Goal: Book appointment/travel/reservation

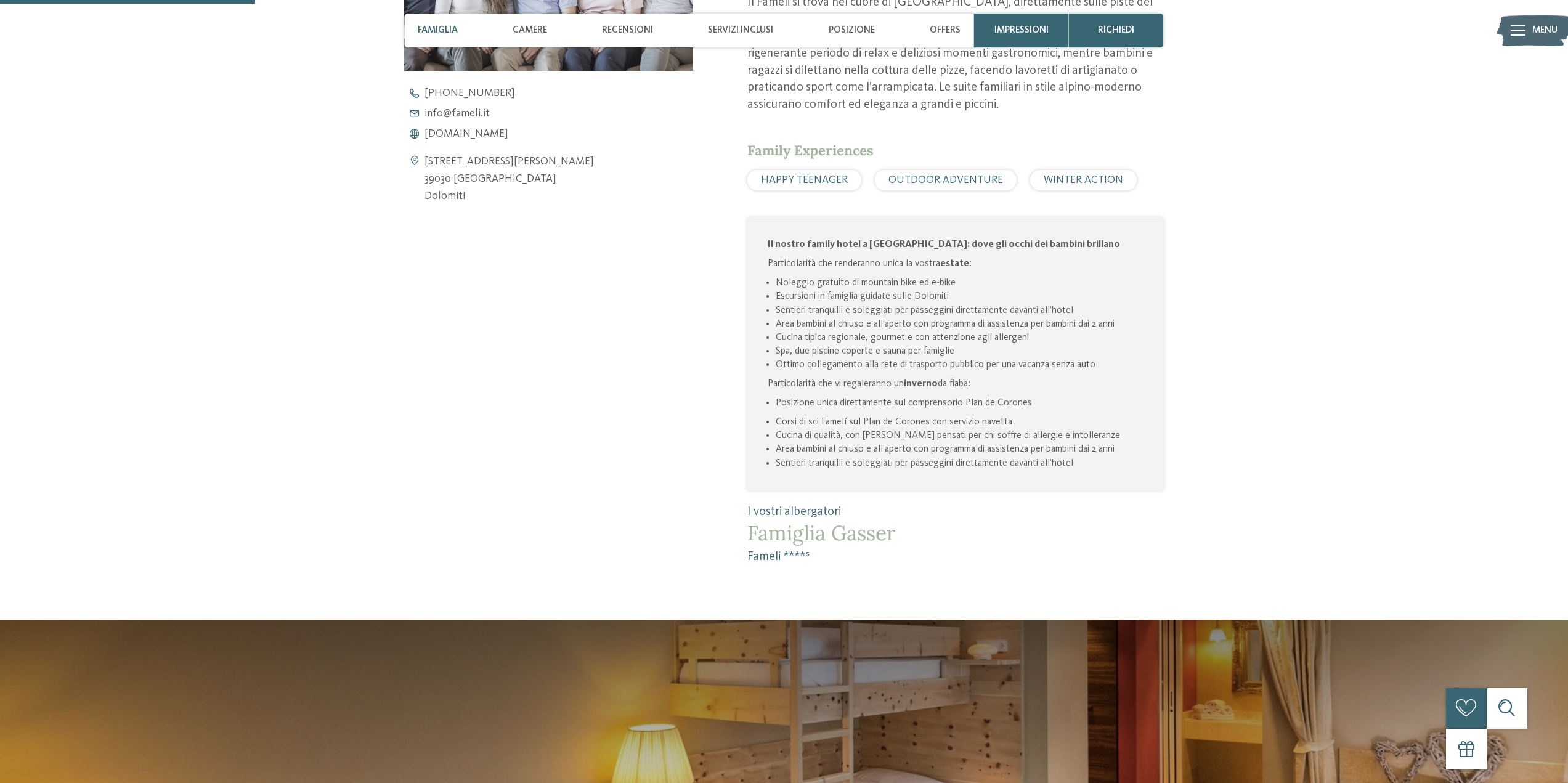
scroll to position [739, 0]
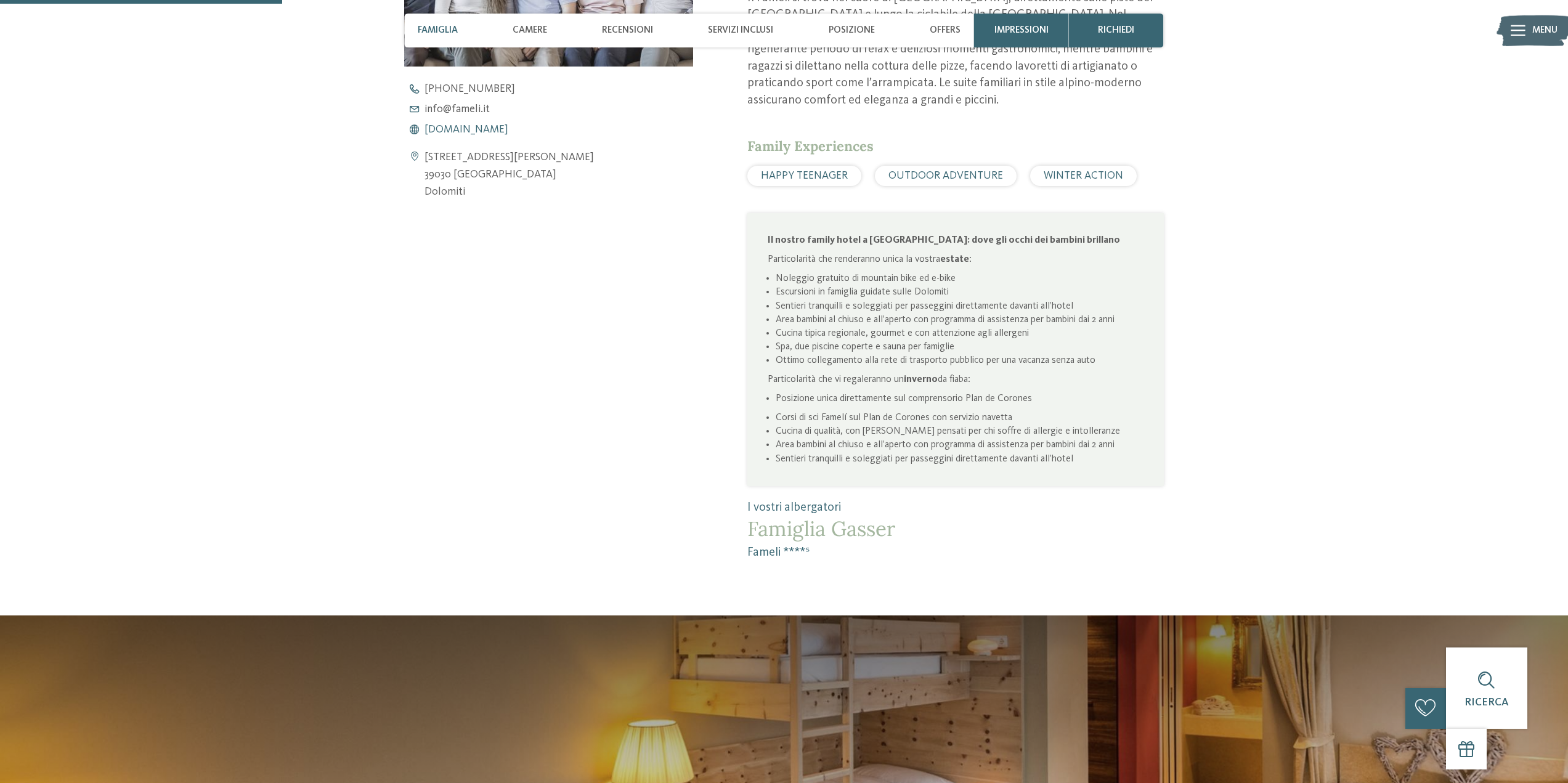
click at [455, 125] on span "[DOMAIN_NAME]" at bounding box center [466, 130] width 84 height 11
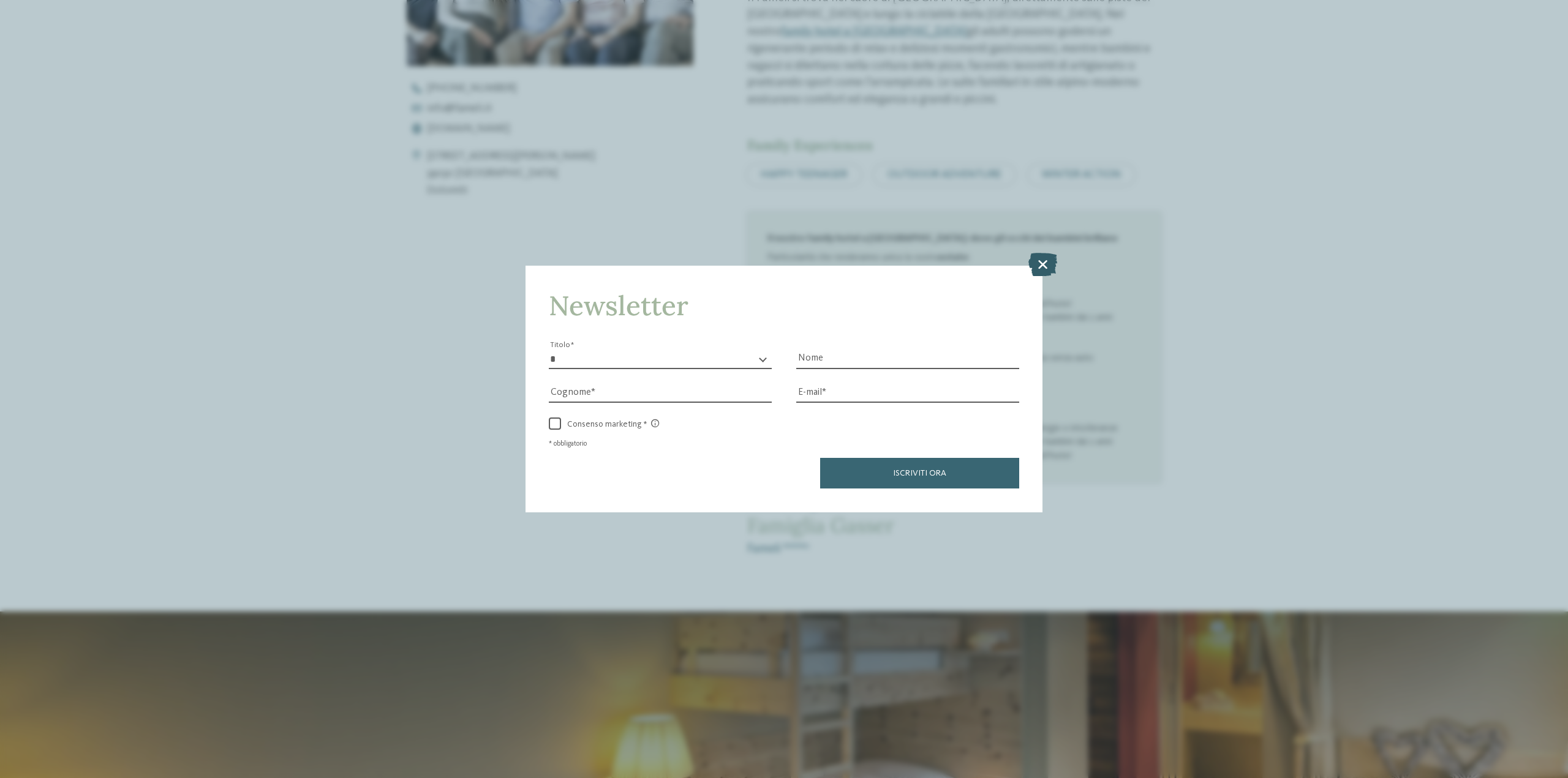
click at [1051, 268] on icon at bounding box center [1043, 264] width 29 height 23
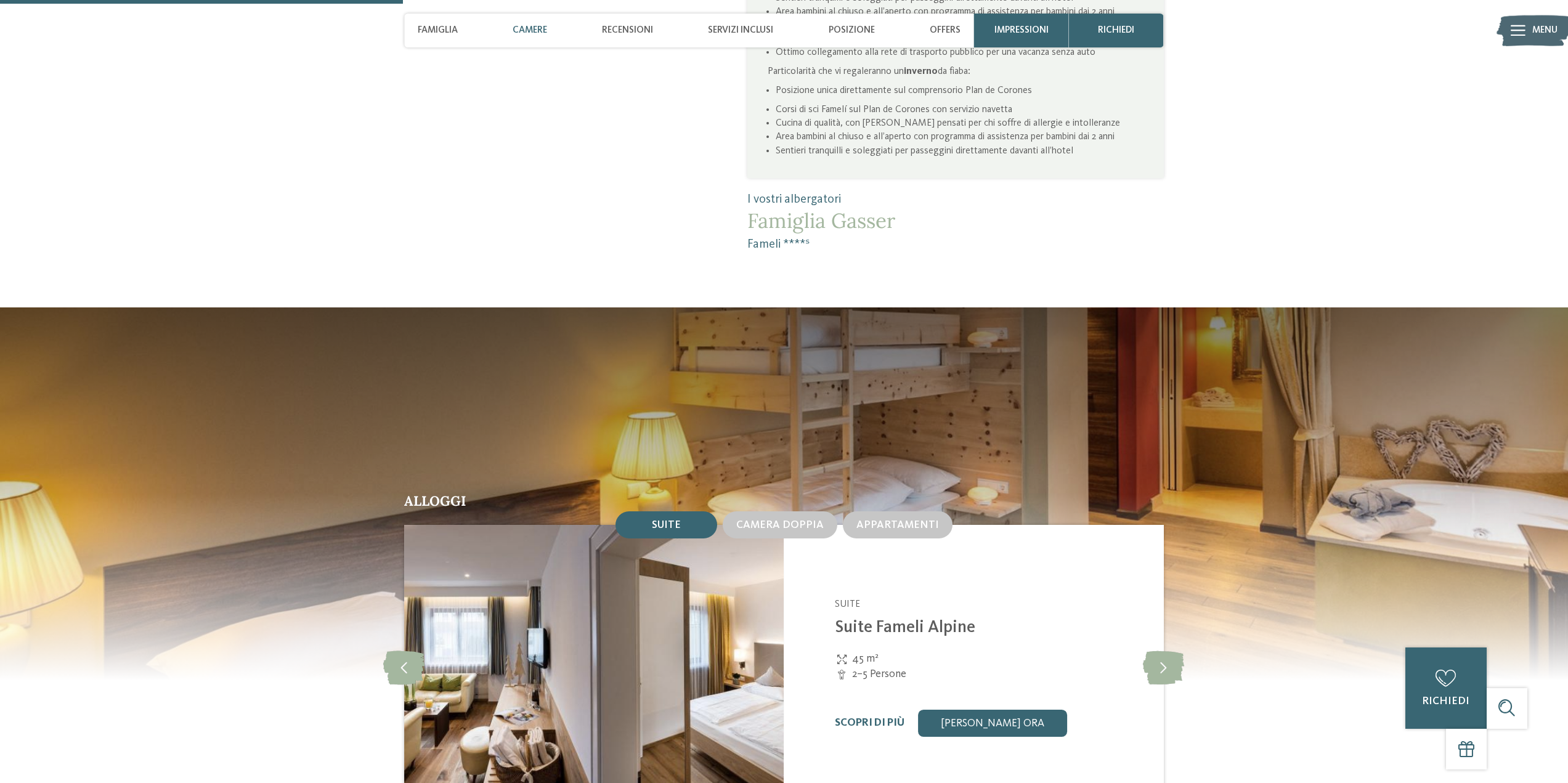
scroll to position [1417, 0]
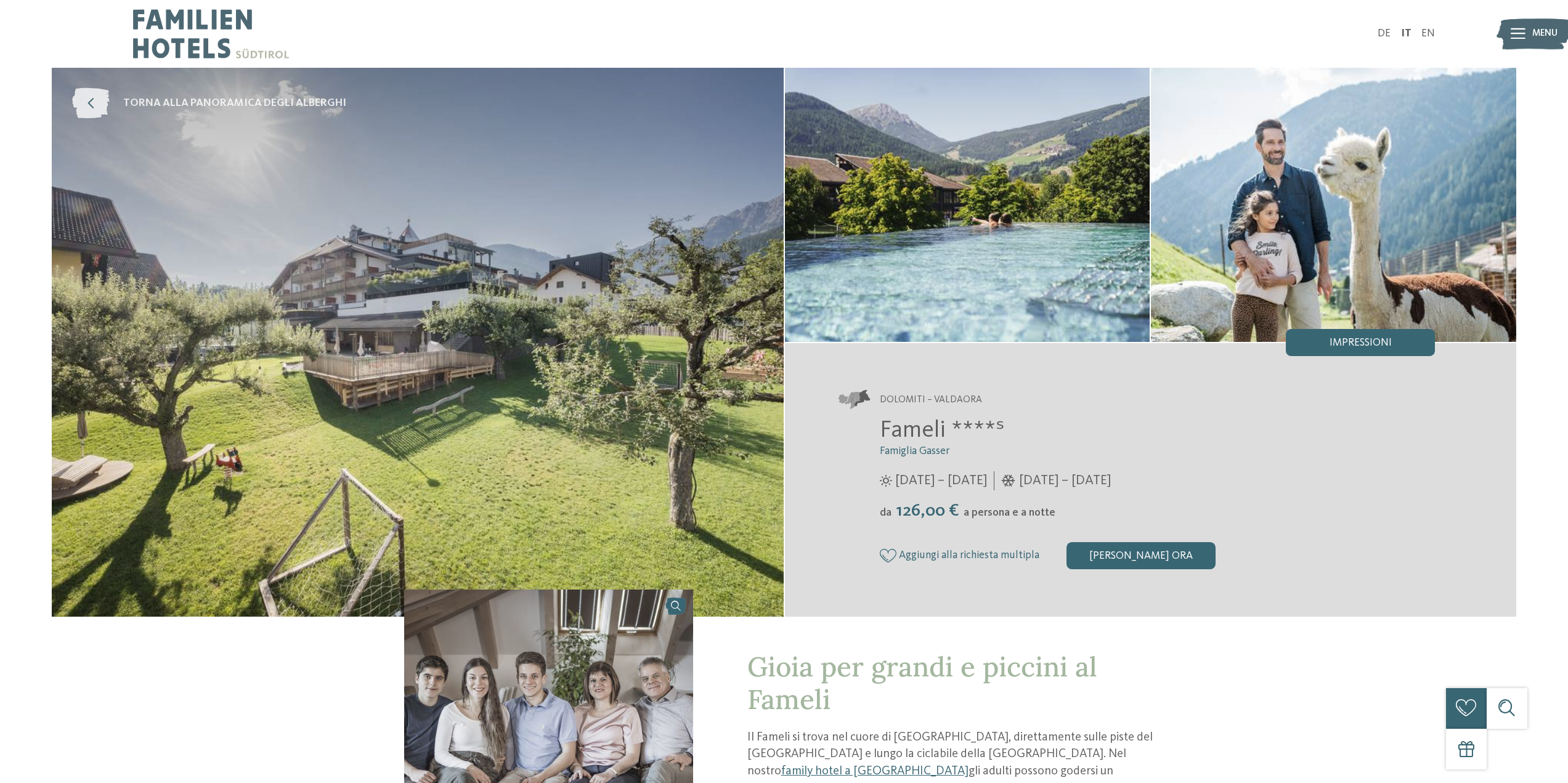
click at [105, 100] on icon at bounding box center [91, 103] width 37 height 31
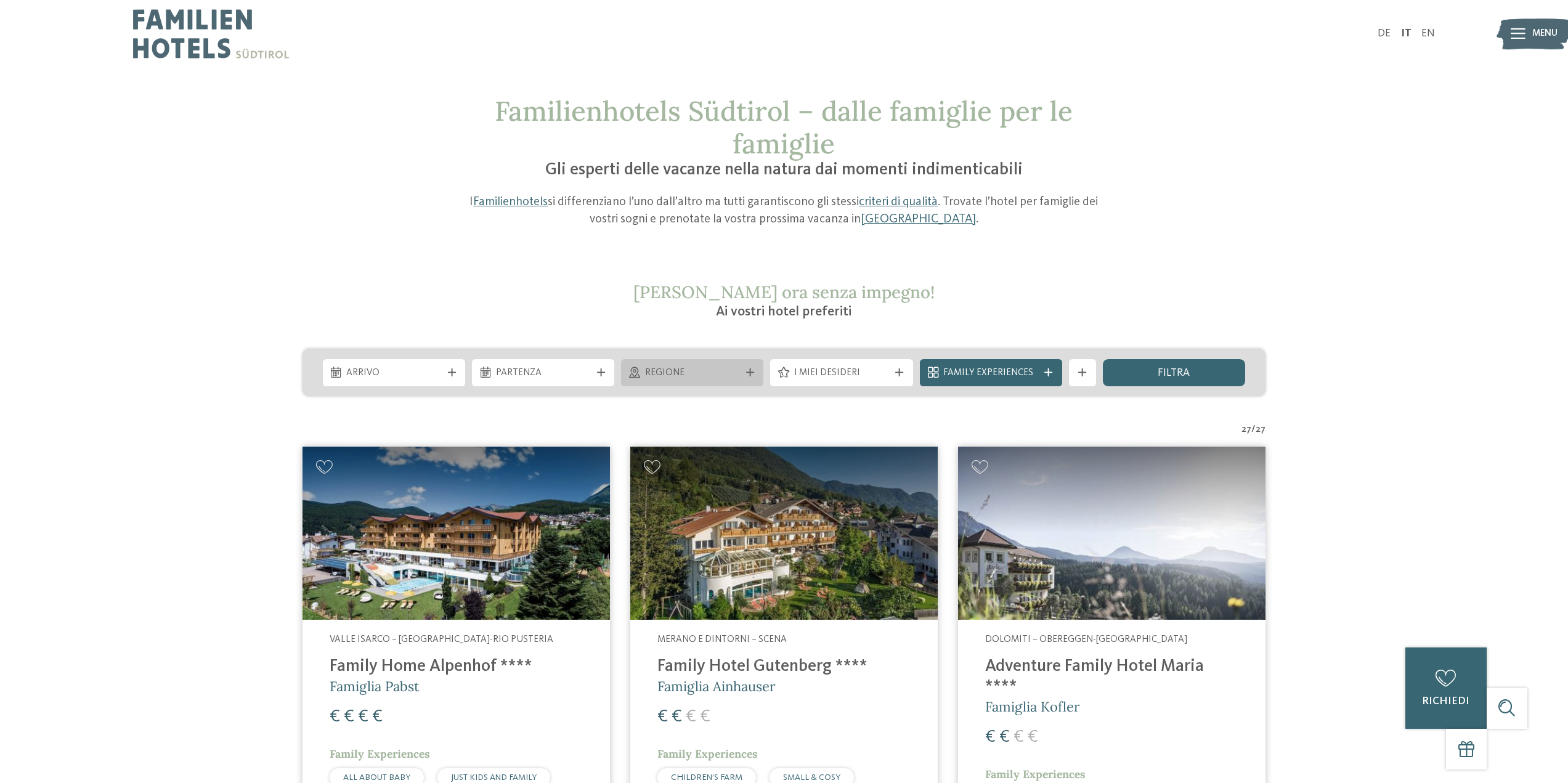
click at [713, 377] on span "Regione" at bounding box center [692, 374] width 95 height 13
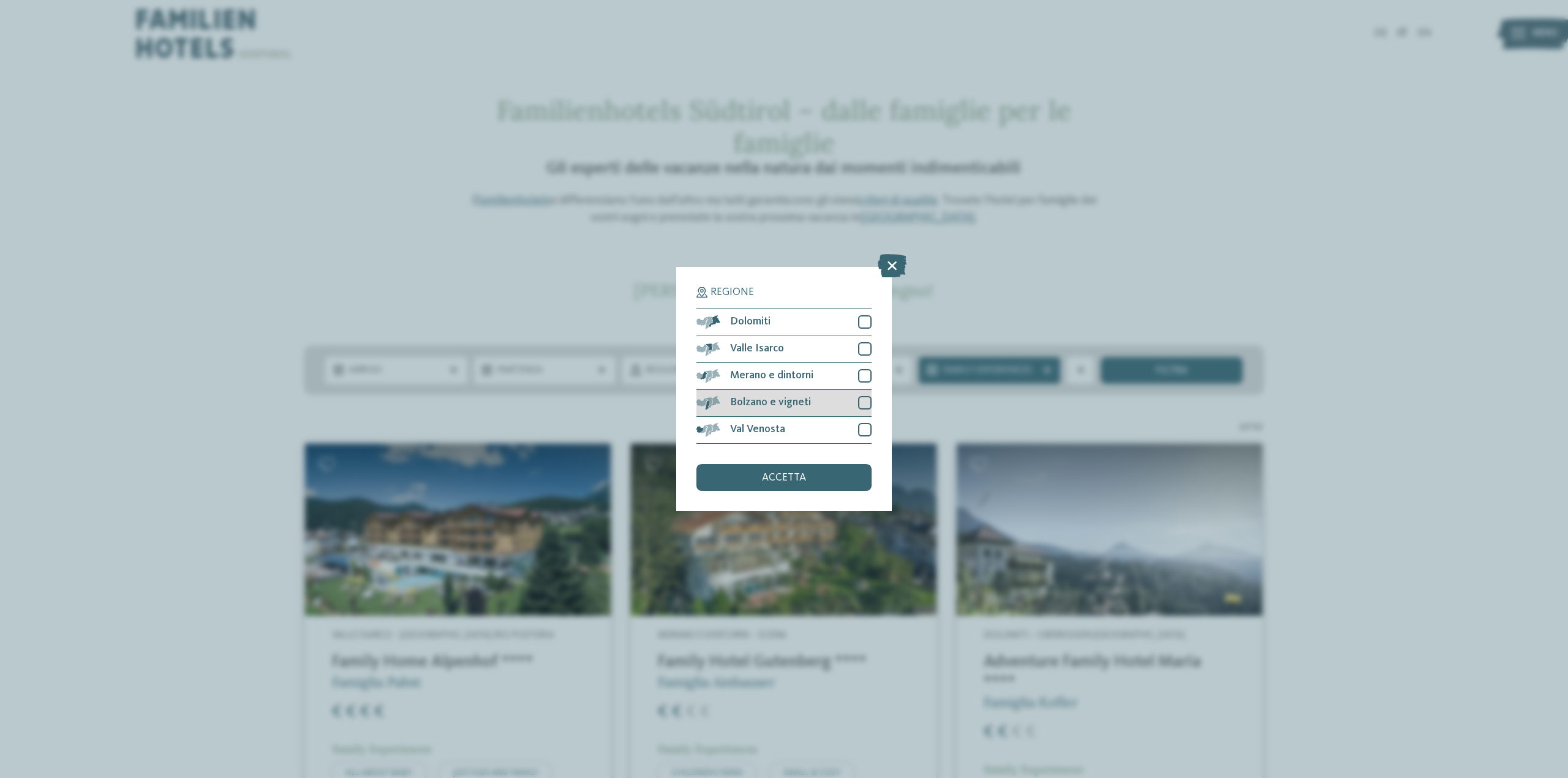
click at [827, 394] on div "Bolzano e vigneti" at bounding box center [784, 403] width 175 height 27
click at [865, 377] on div at bounding box center [865, 376] width 13 height 13
click at [864, 343] on div at bounding box center [865, 349] width 13 height 13
drag, startPoint x: 866, startPoint y: 315, endPoint x: 845, endPoint y: 372, distance: 60.7
click at [867, 314] on div "Dolomiti" at bounding box center [784, 322] width 175 height 27
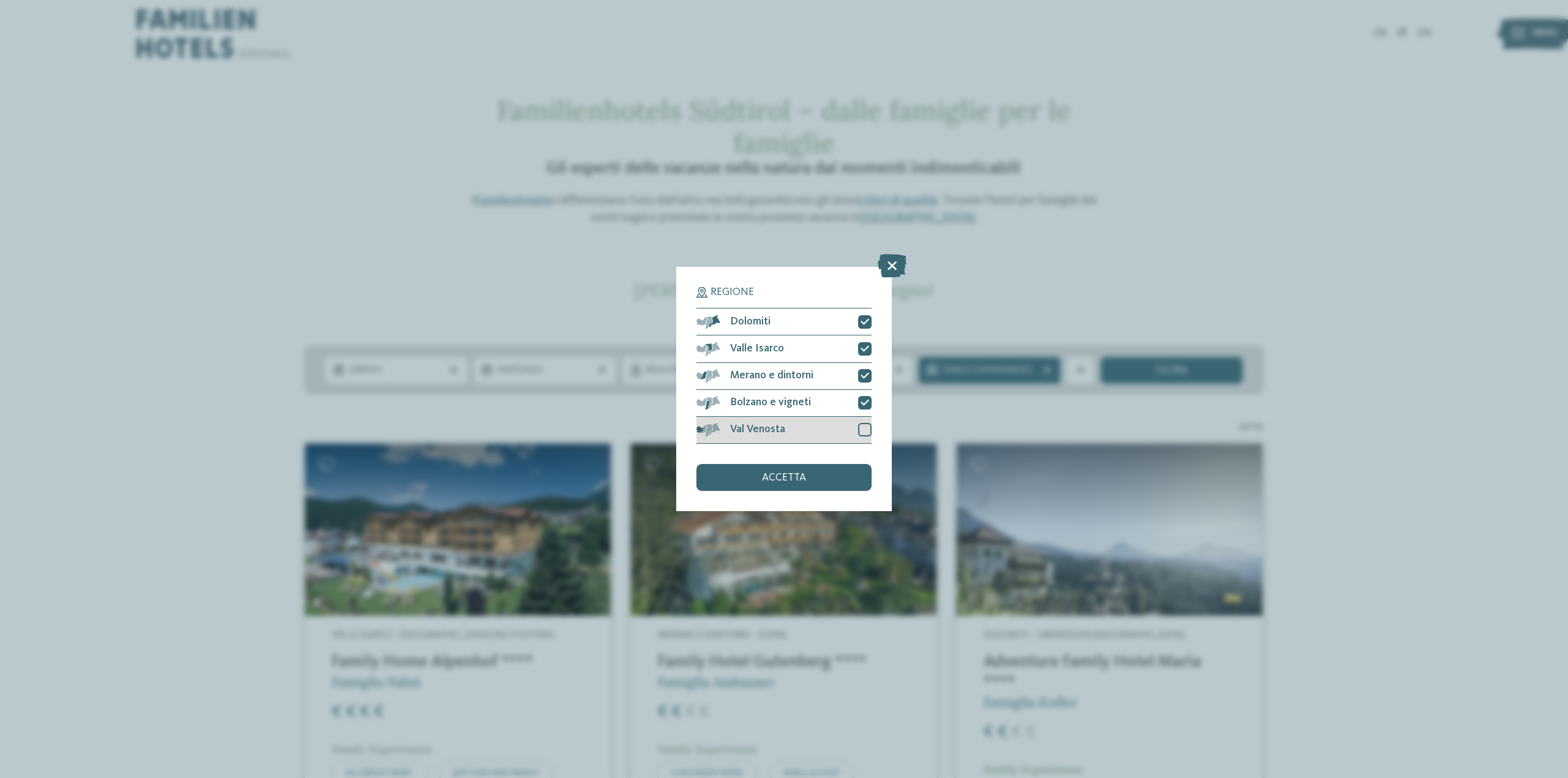
click at [838, 436] on div "Val Venosta" at bounding box center [784, 430] width 175 height 27
click at [815, 473] on div "accetta" at bounding box center [784, 478] width 175 height 27
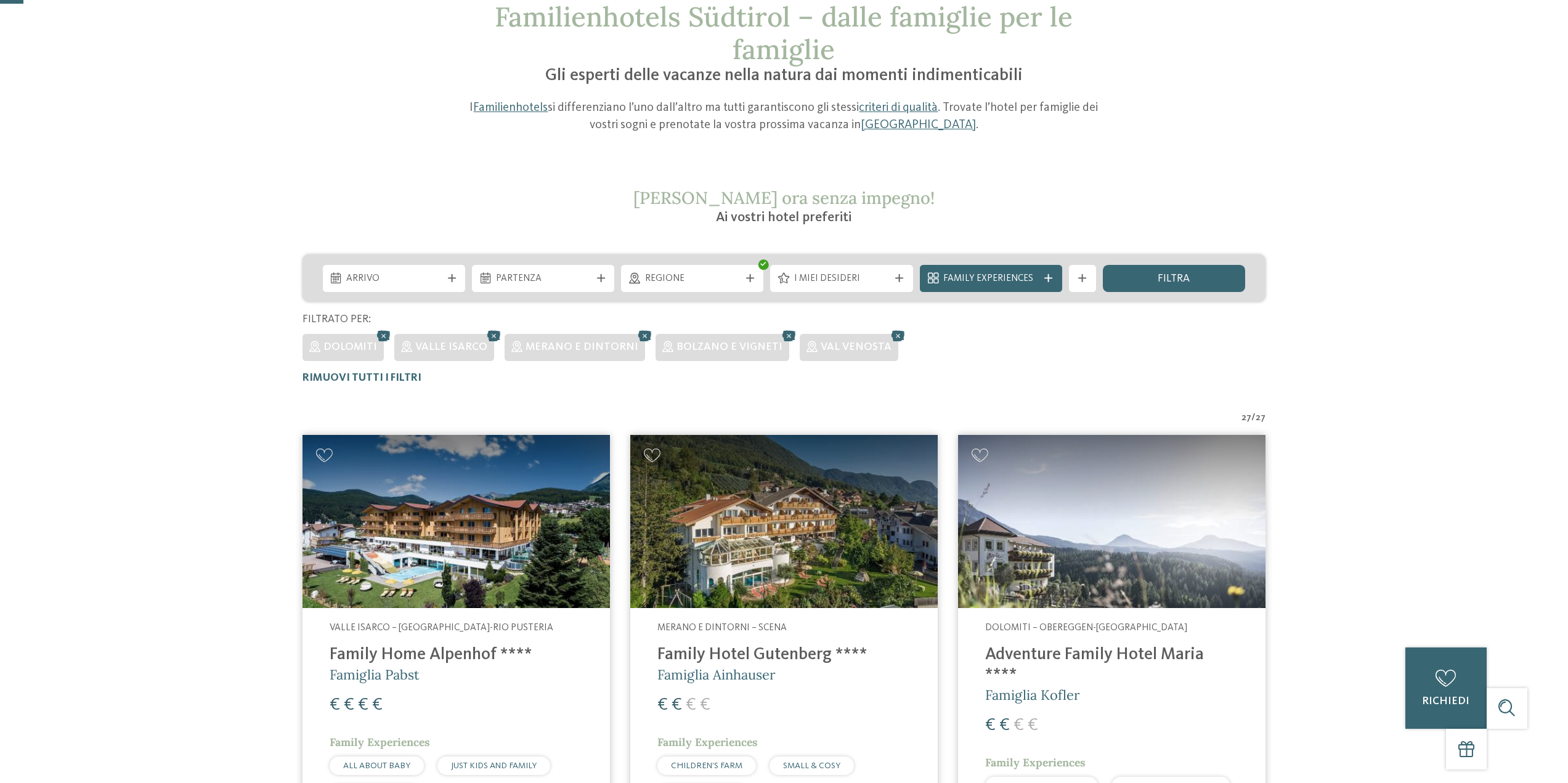
scroll to position [68, 0]
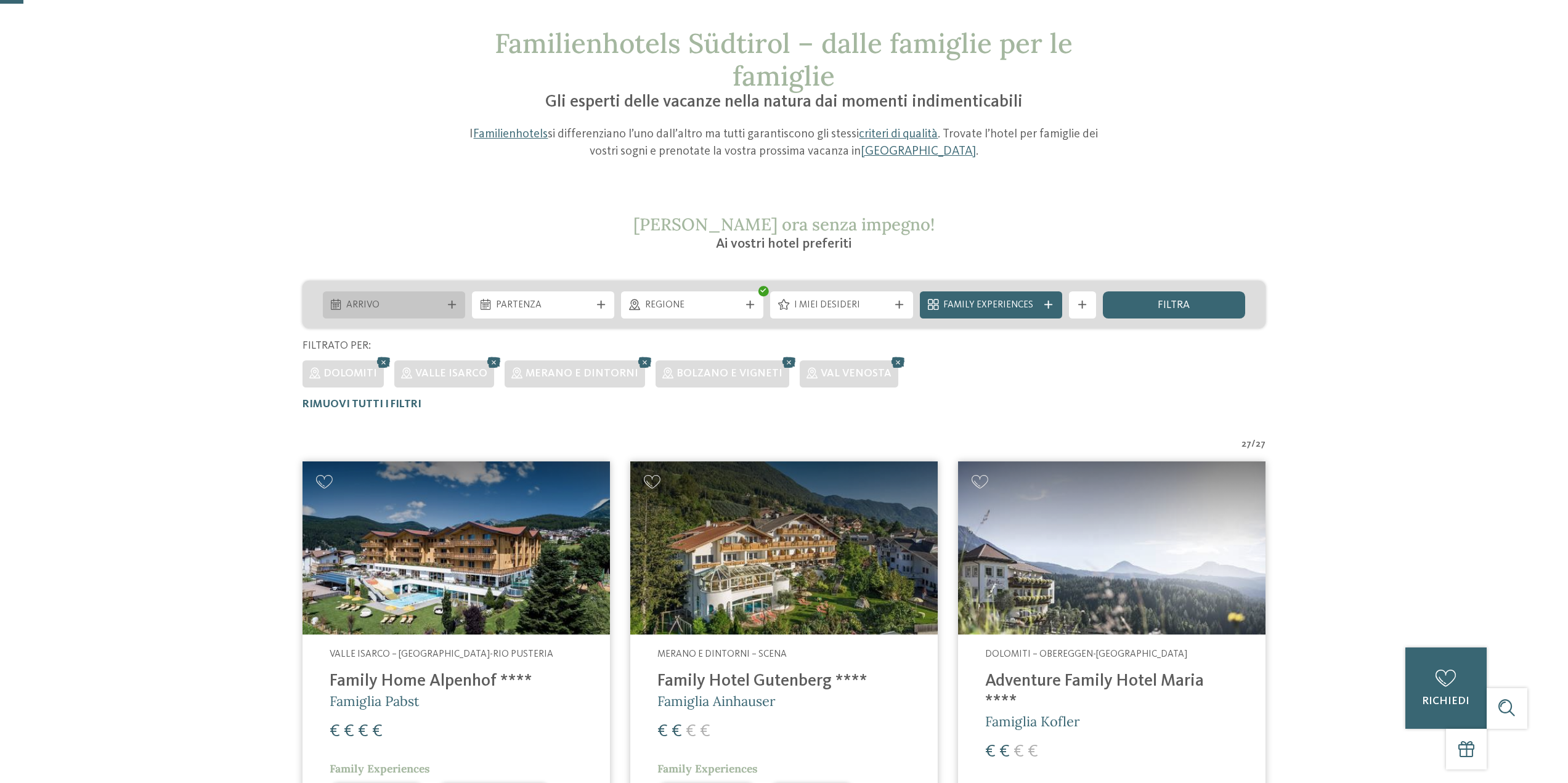
click at [455, 306] on icon at bounding box center [452, 304] width 8 height 8
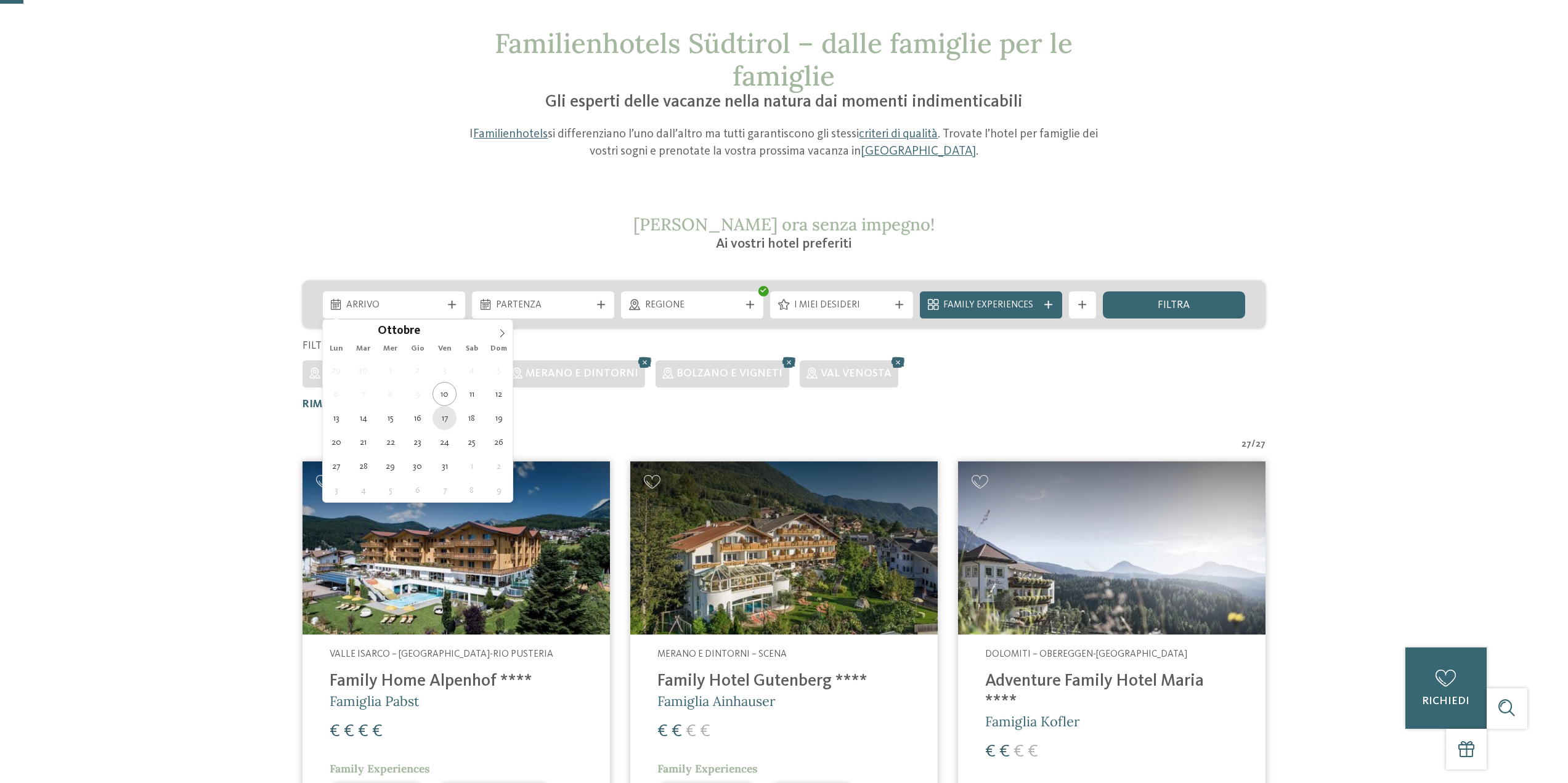
type div "17.10.2025"
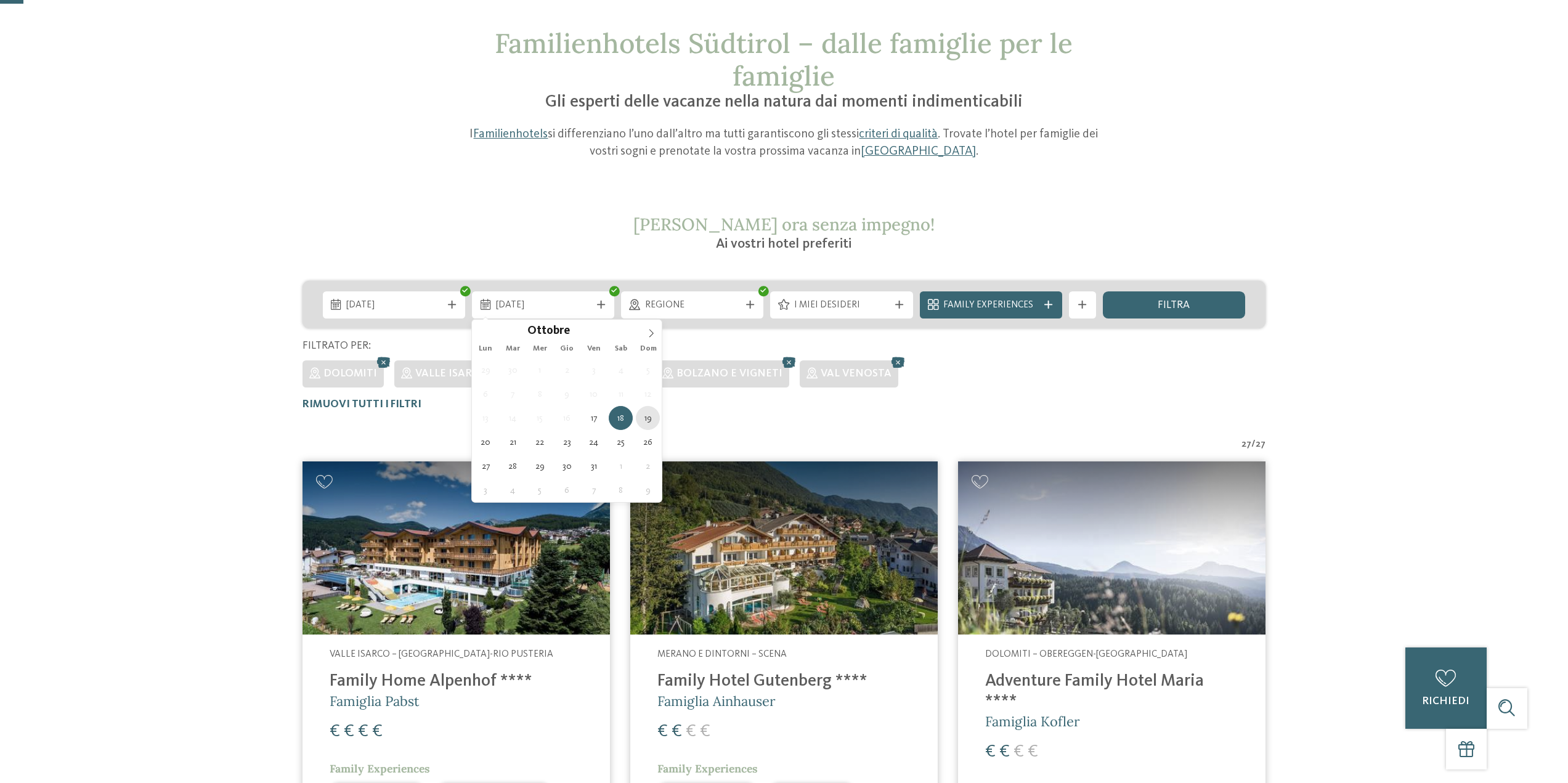
type div "19.10.2025"
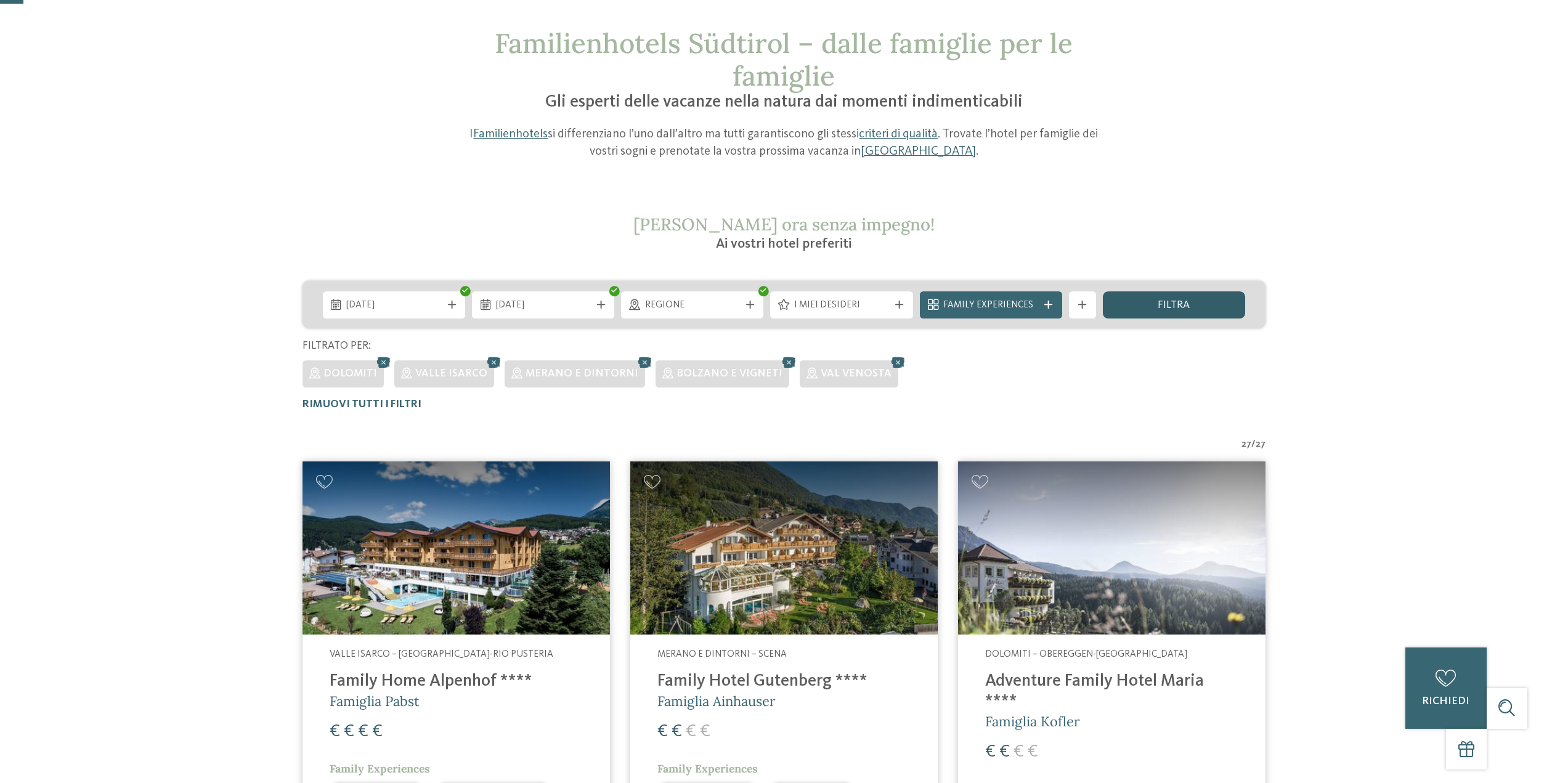
click at [1139, 311] on div "filtra" at bounding box center [1174, 305] width 142 height 27
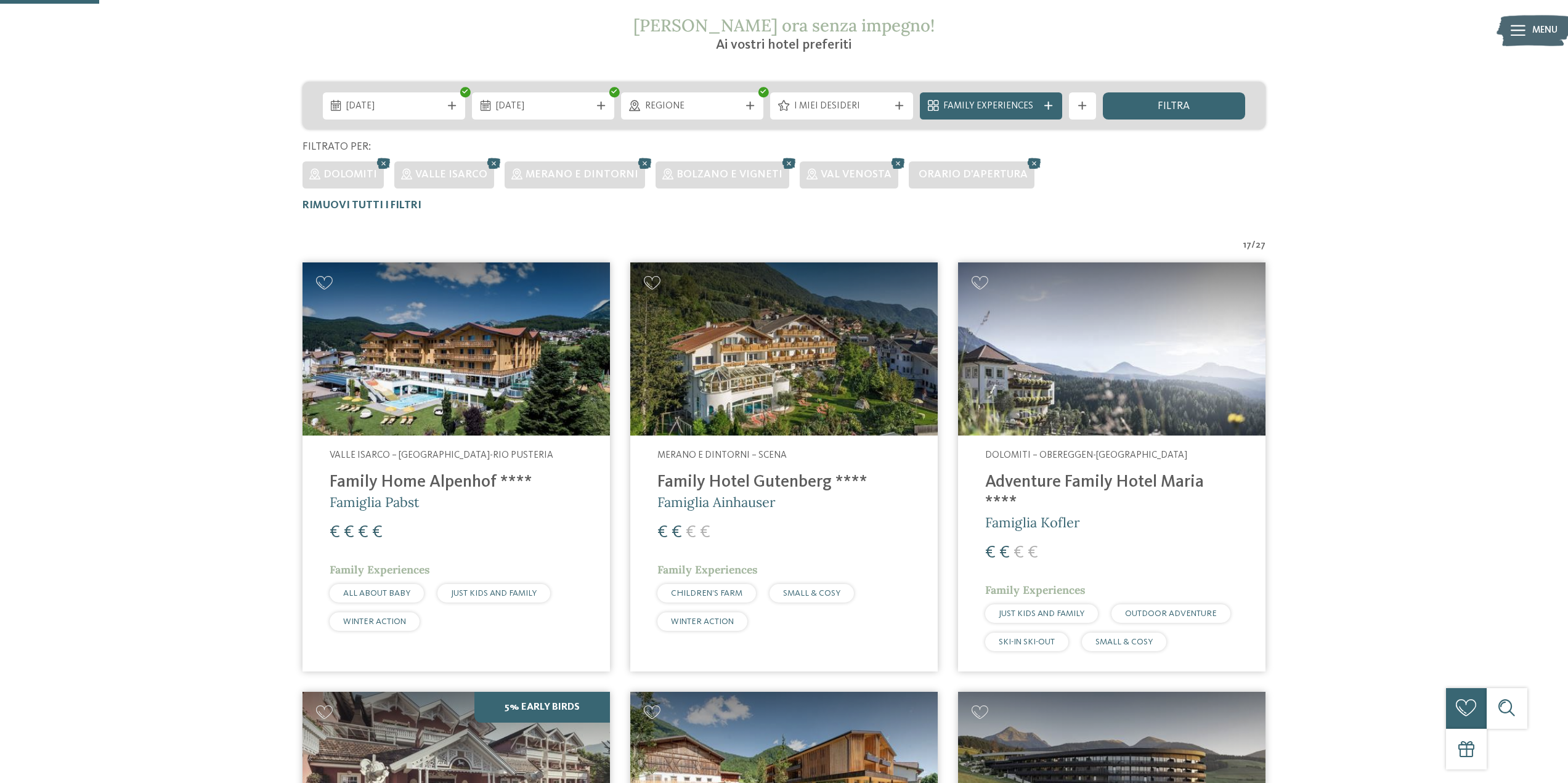
scroll to position [328, 0]
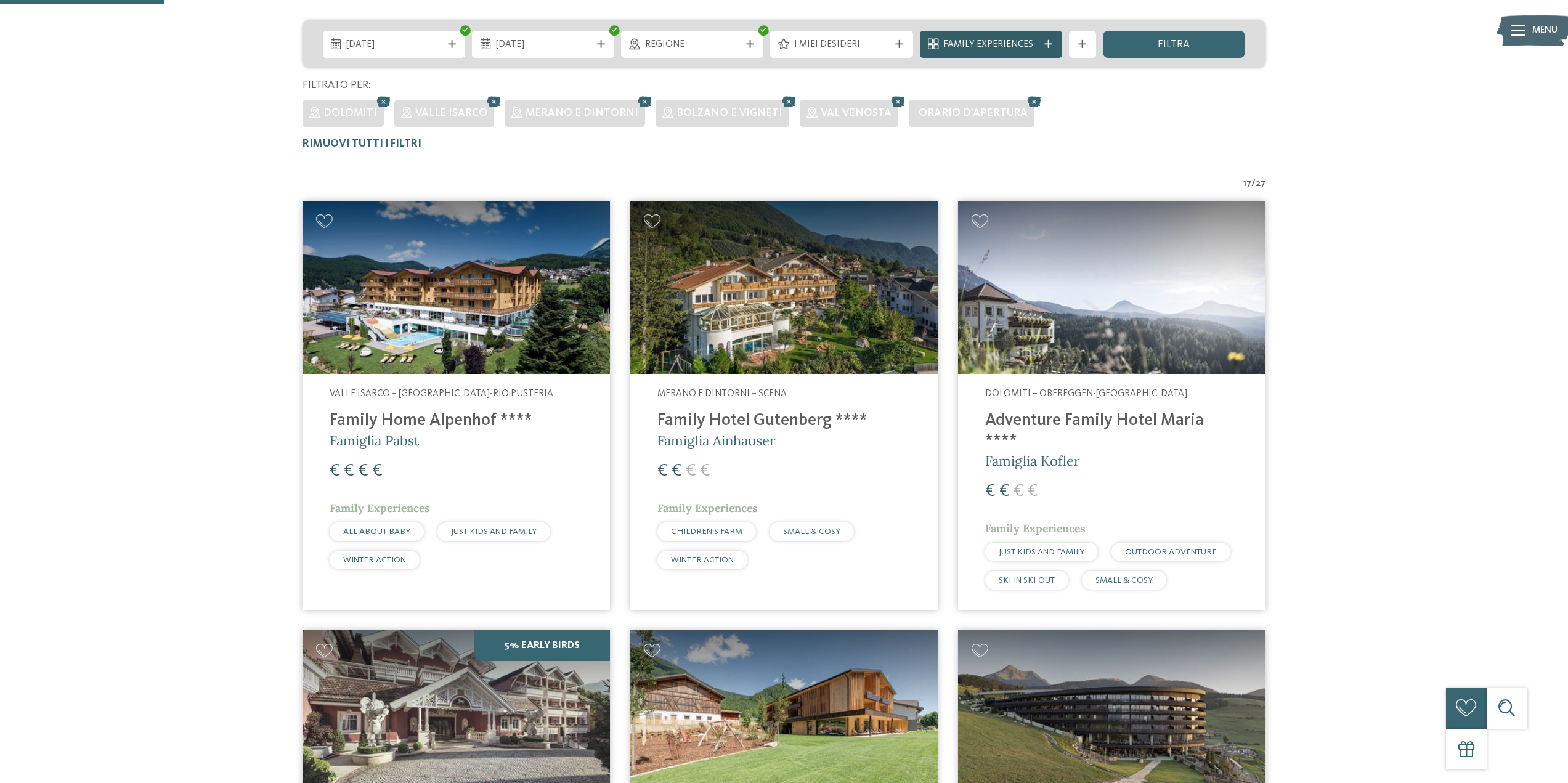
click at [1045, 39] on div "Family Experiences" at bounding box center [991, 44] width 142 height 27
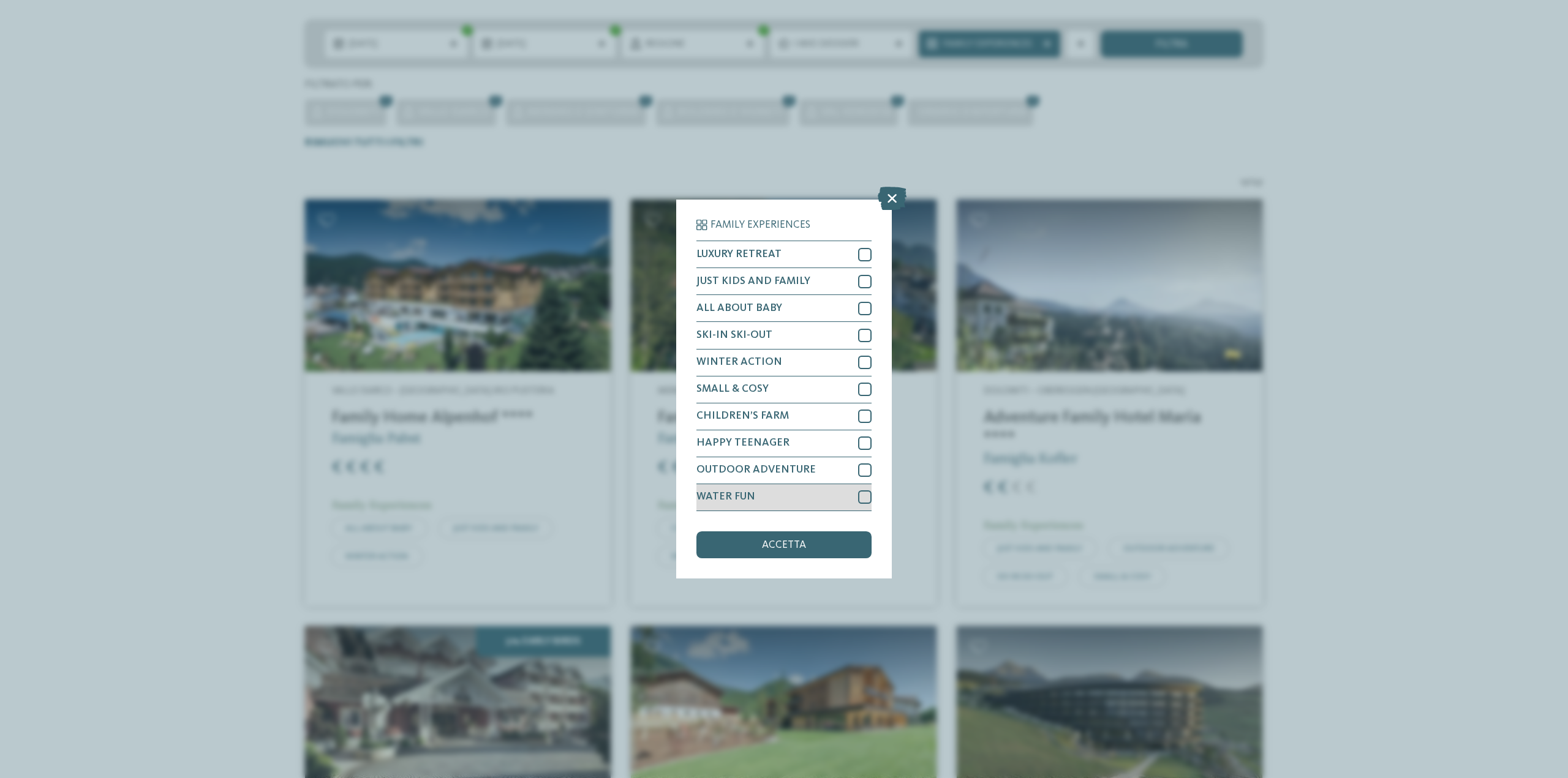
click at [742, 502] on span "WATER FUN" at bounding box center [725, 497] width 58 height 11
click at [769, 543] on span "accetta" at bounding box center [784, 545] width 44 height 11
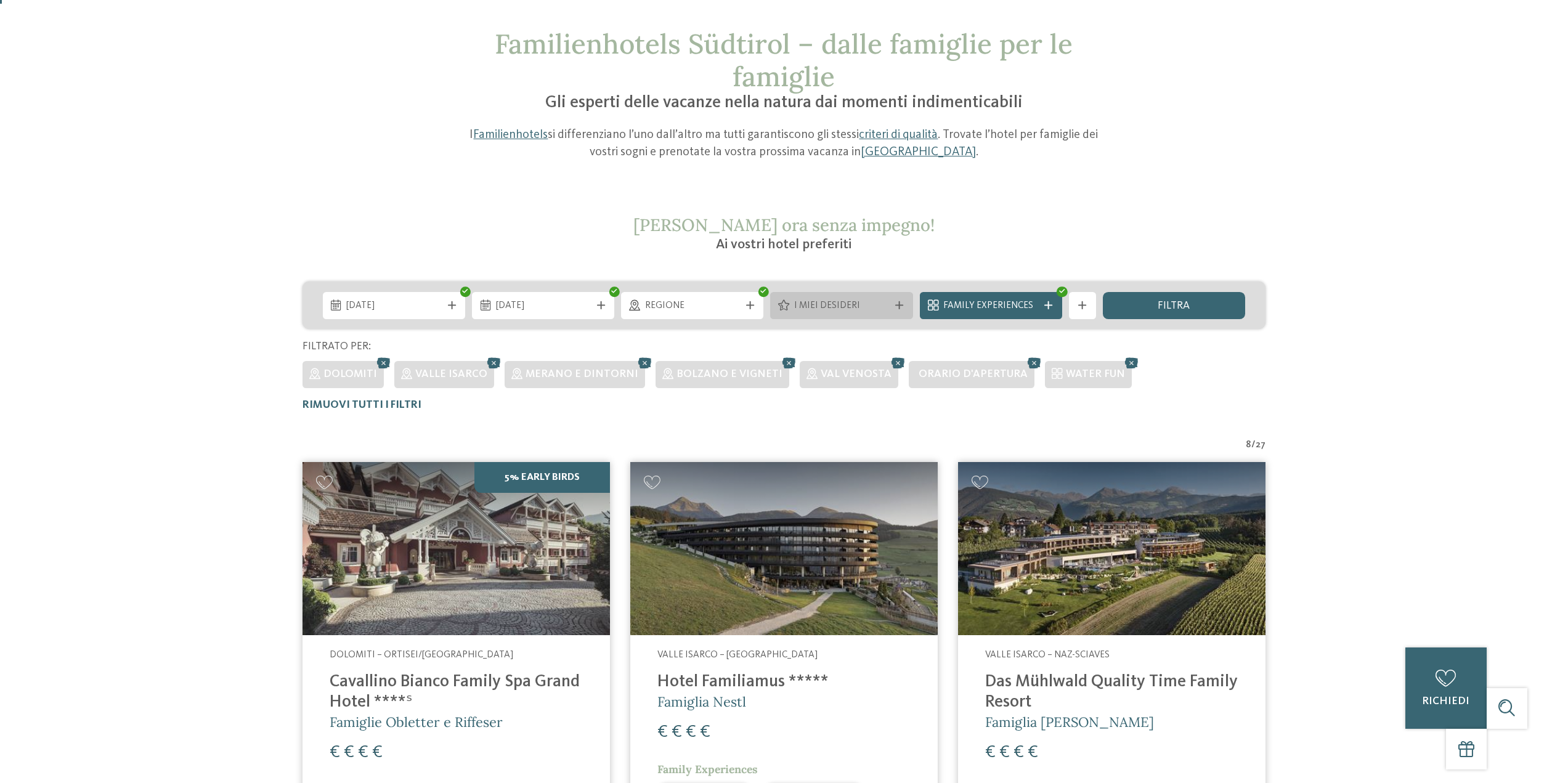
scroll to position [0, 0]
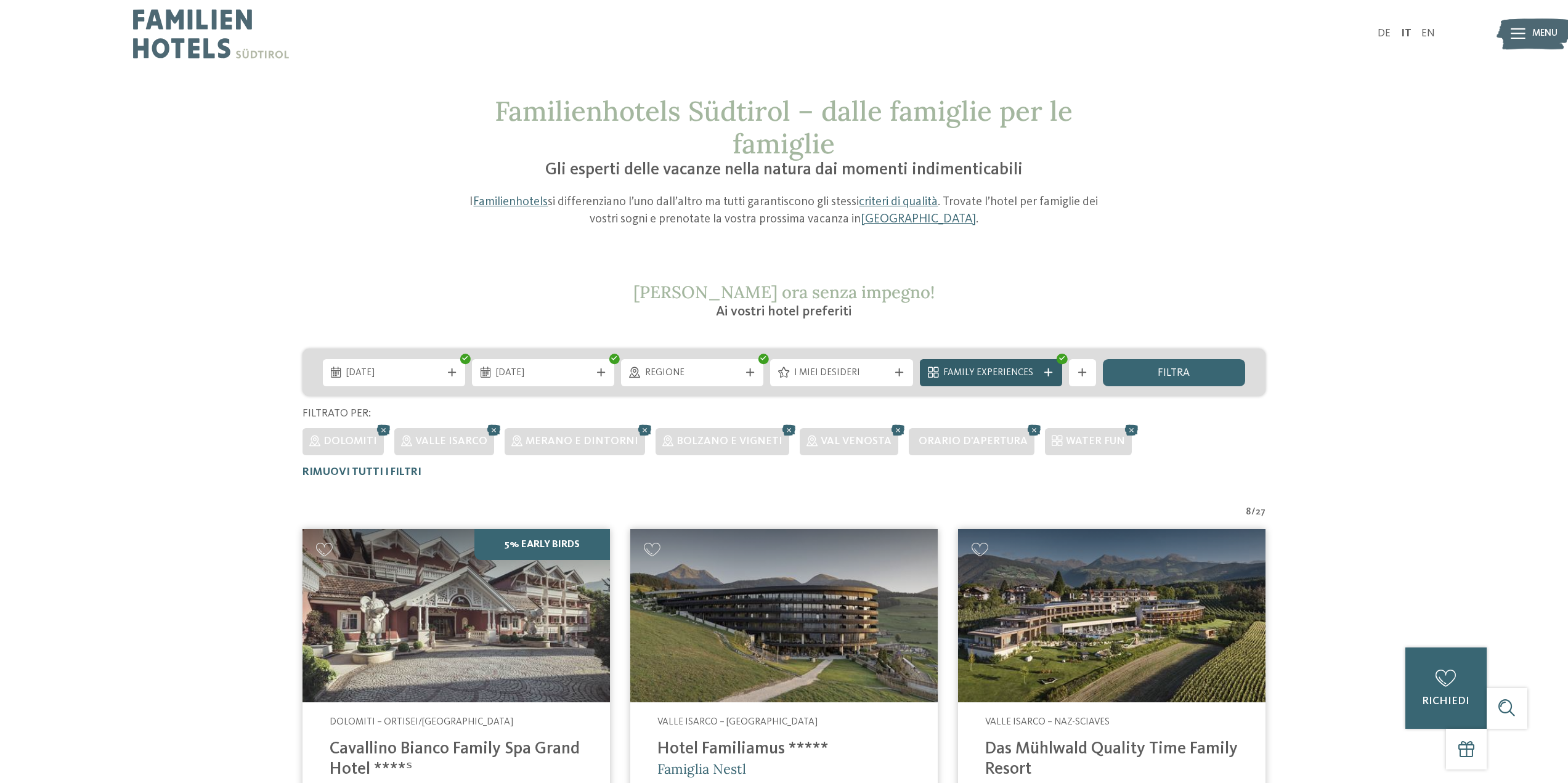
click at [1014, 381] on div "Family Experiences" at bounding box center [991, 373] width 142 height 27
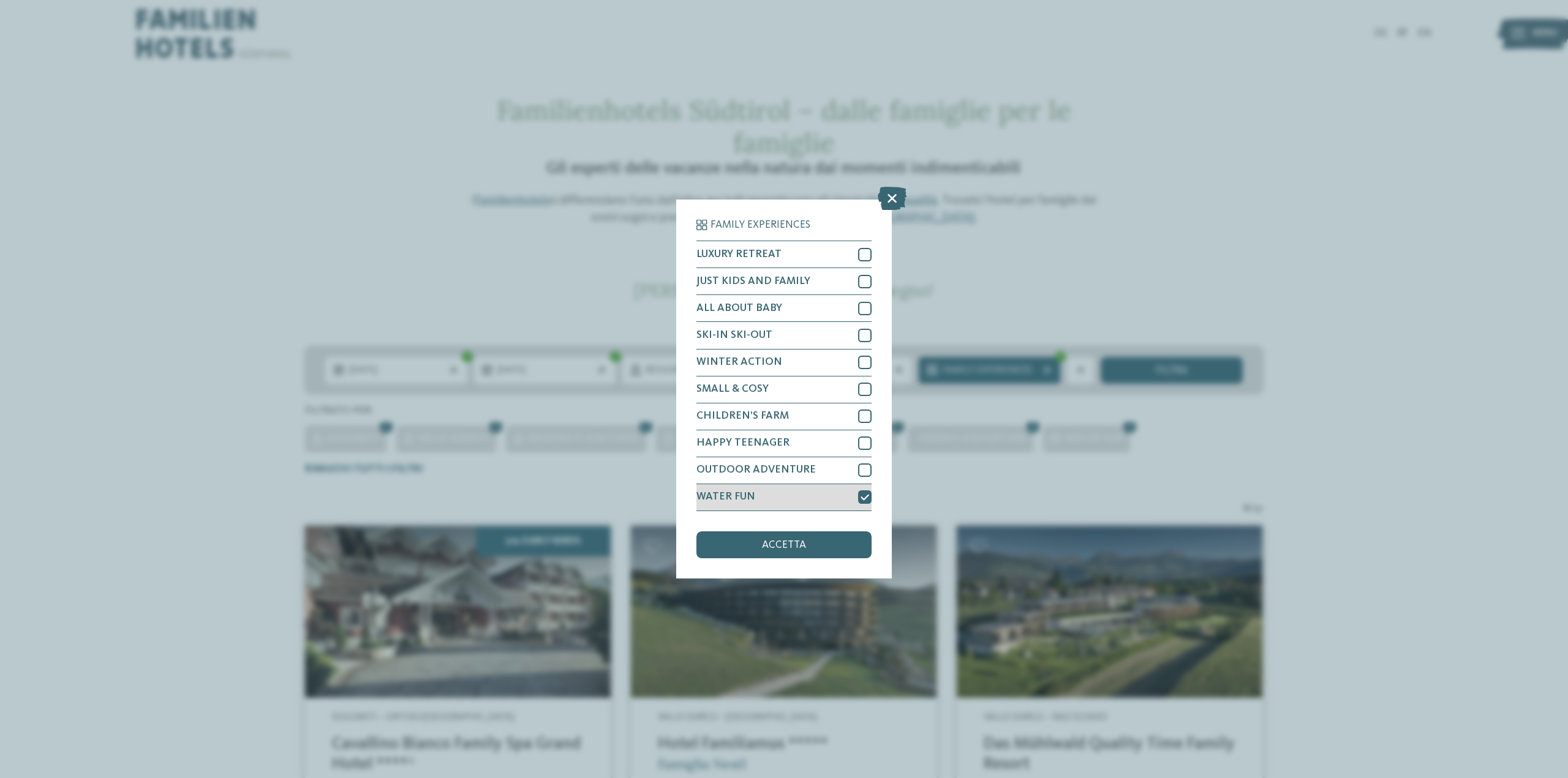
click at [863, 500] on icon at bounding box center [865, 497] width 9 height 8
click at [769, 547] on span "accetta" at bounding box center [784, 545] width 44 height 11
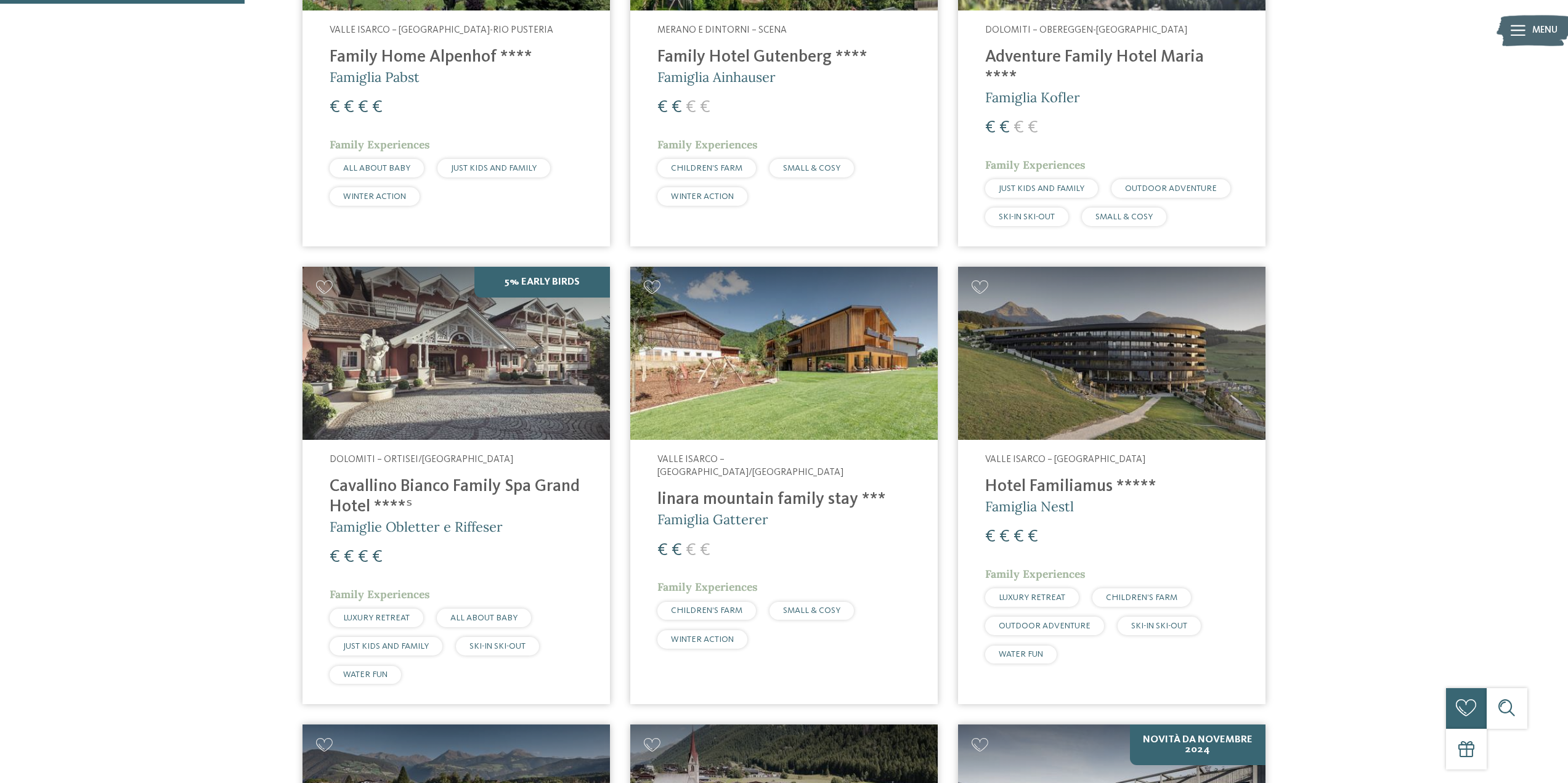
scroll to position [452, 0]
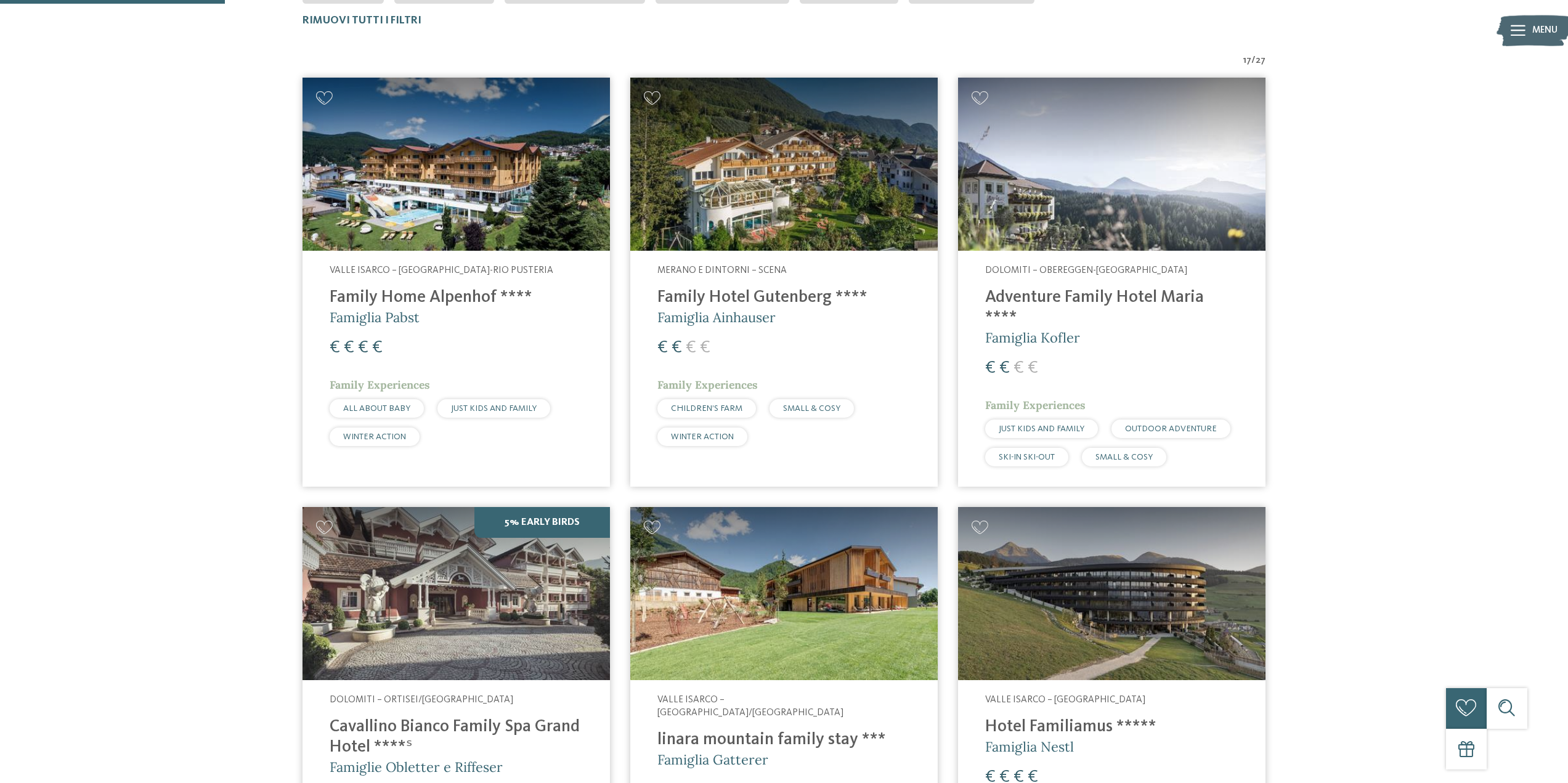
drag, startPoint x: 781, startPoint y: 290, endPoint x: 732, endPoint y: 291, distance: 49.0
drag, startPoint x: 732, startPoint y: 291, endPoint x: 185, endPoint y: 261, distance: 547.8
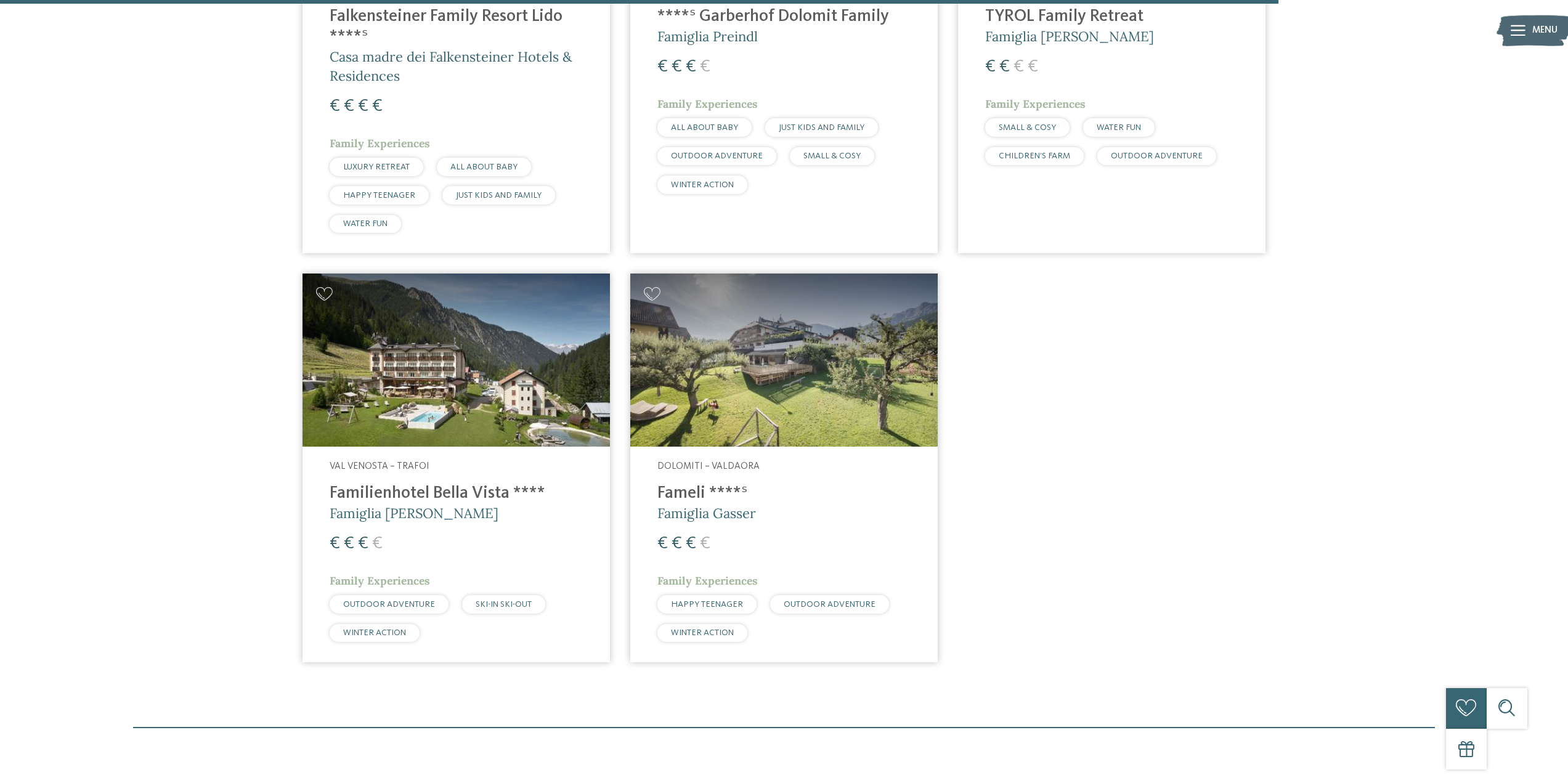
scroll to position [2773, 0]
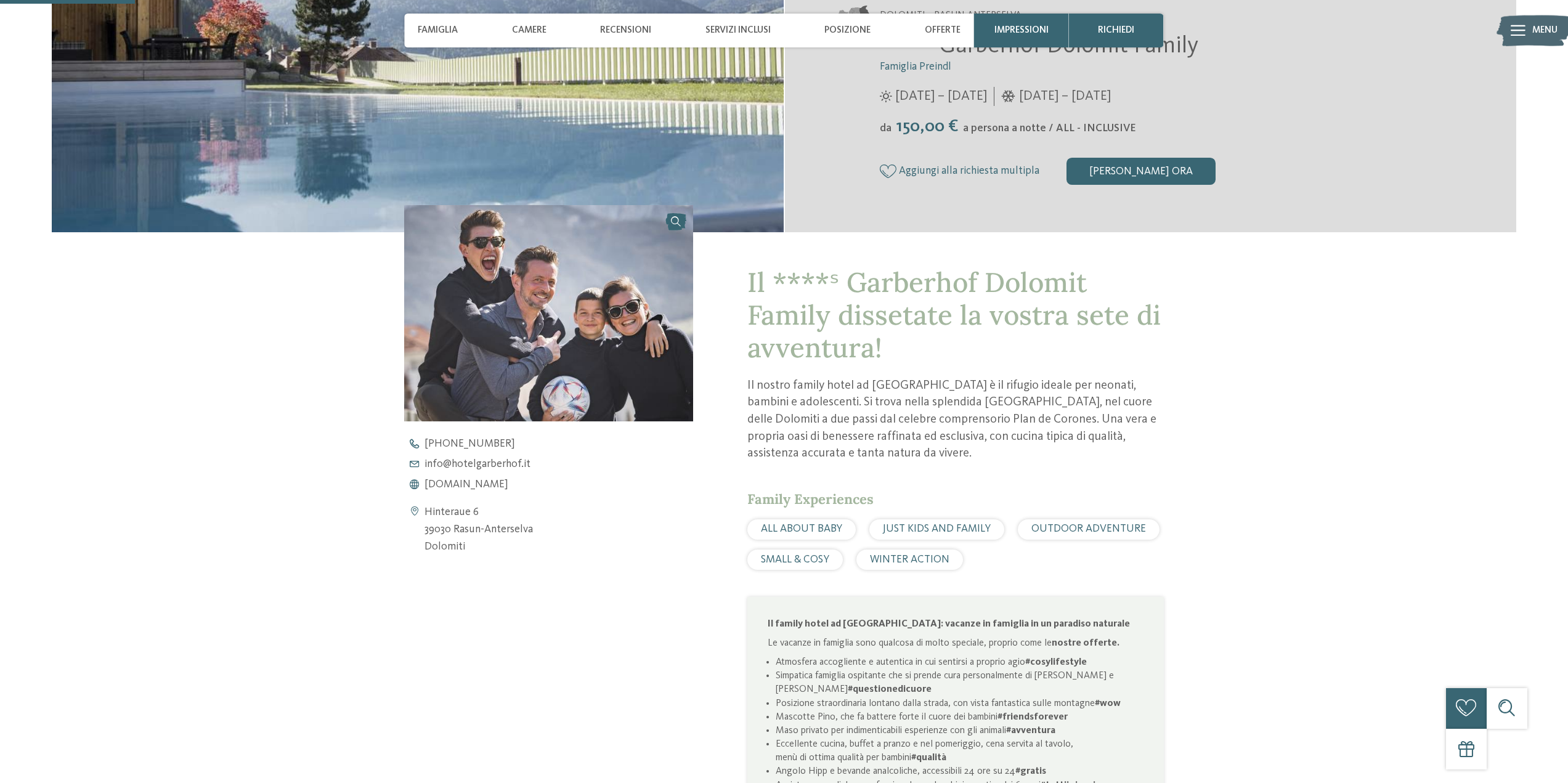
scroll to position [370, 0]
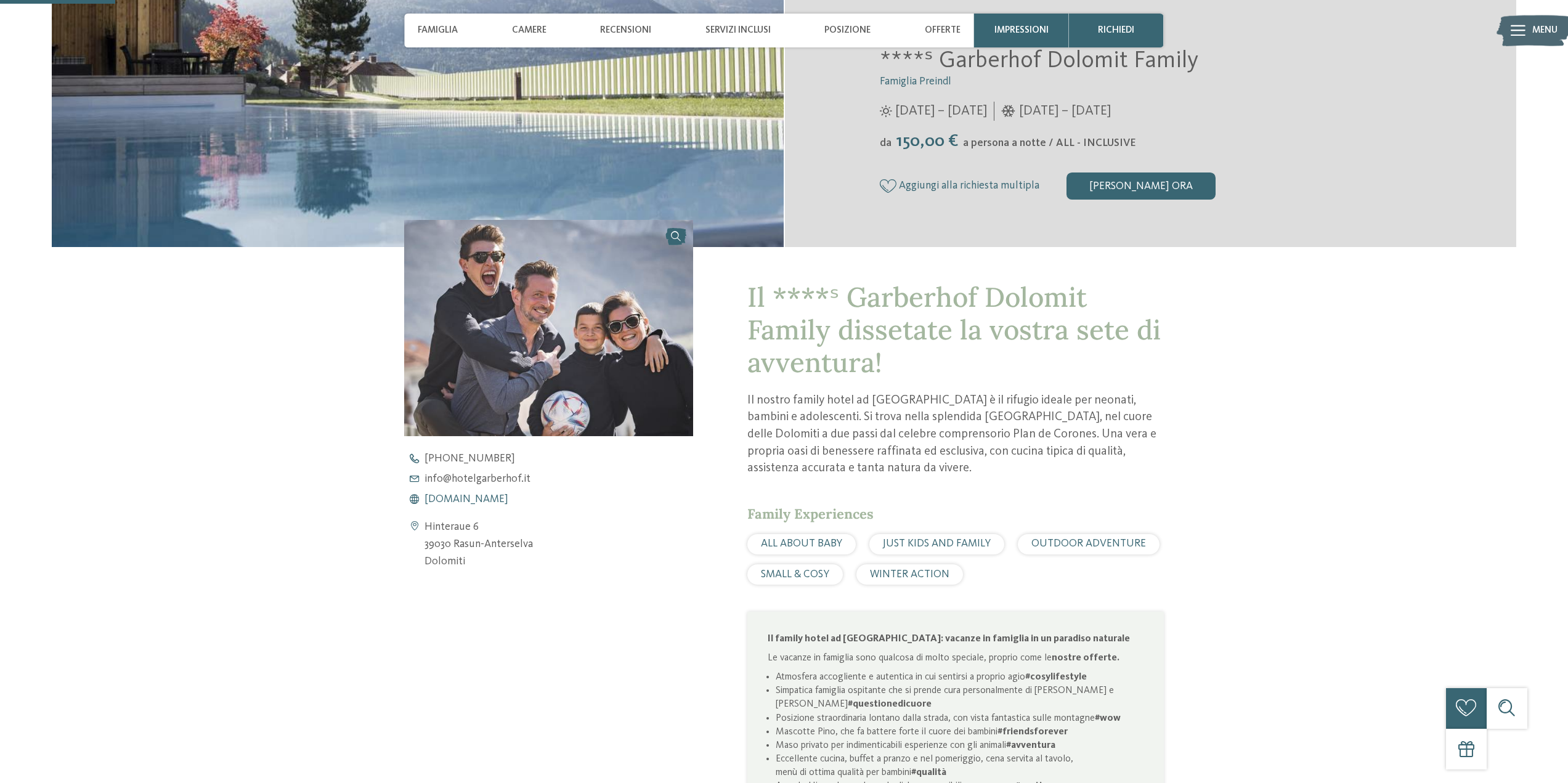
click at [471, 500] on span "www.hotelgarberhof.it" at bounding box center [466, 499] width 84 height 11
